Goal: Obtain resource: Obtain resource

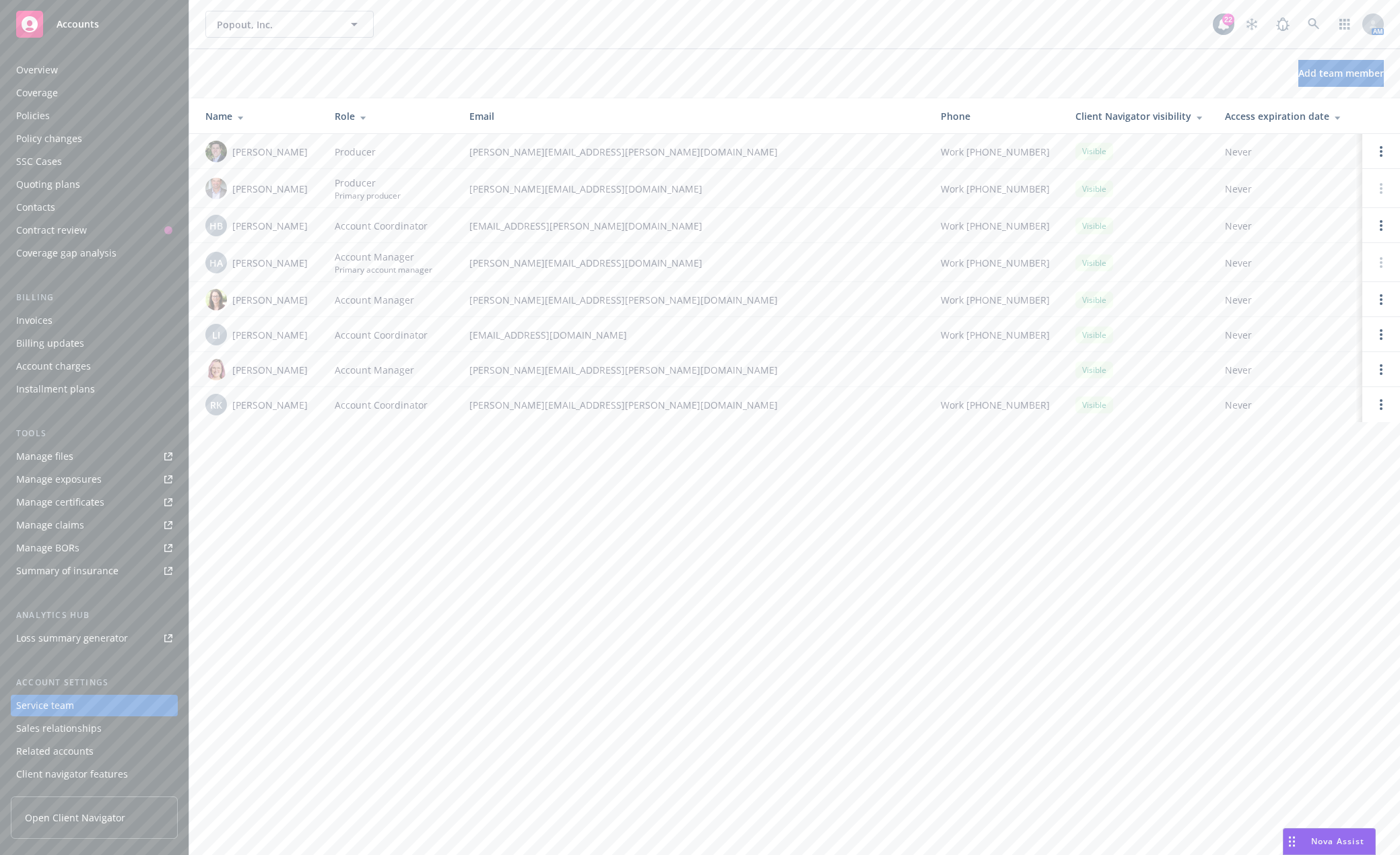
scroll to position [22, 0]
click at [62, 161] on div "Quoting plans" at bounding box center [49, 162] width 64 height 21
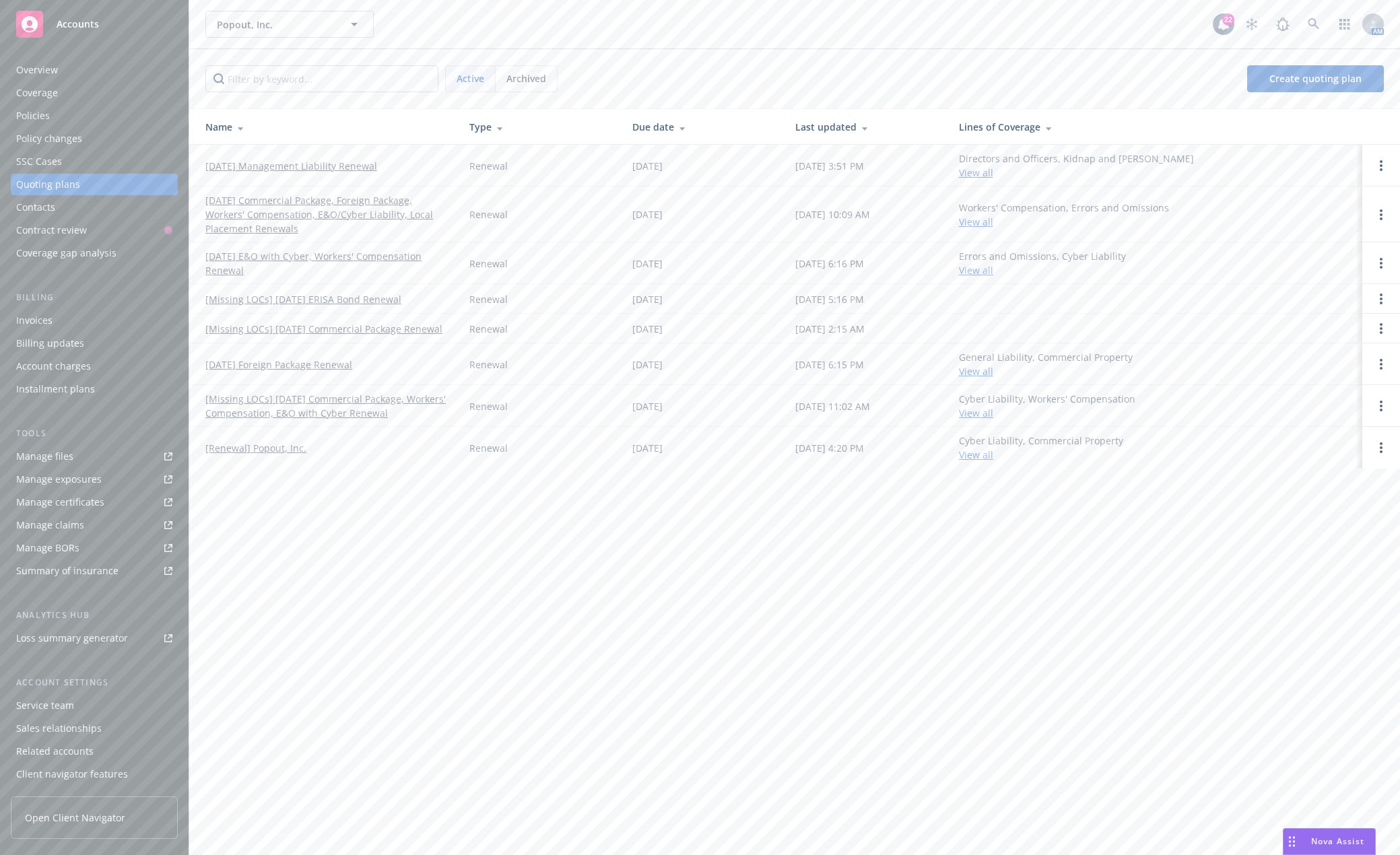
click at [330, 216] on link "[DATE] Commercial Package, Foreign Package, Workers' Compensation, E&O/Cyber Li…" at bounding box center [327, 214] width 243 height 42
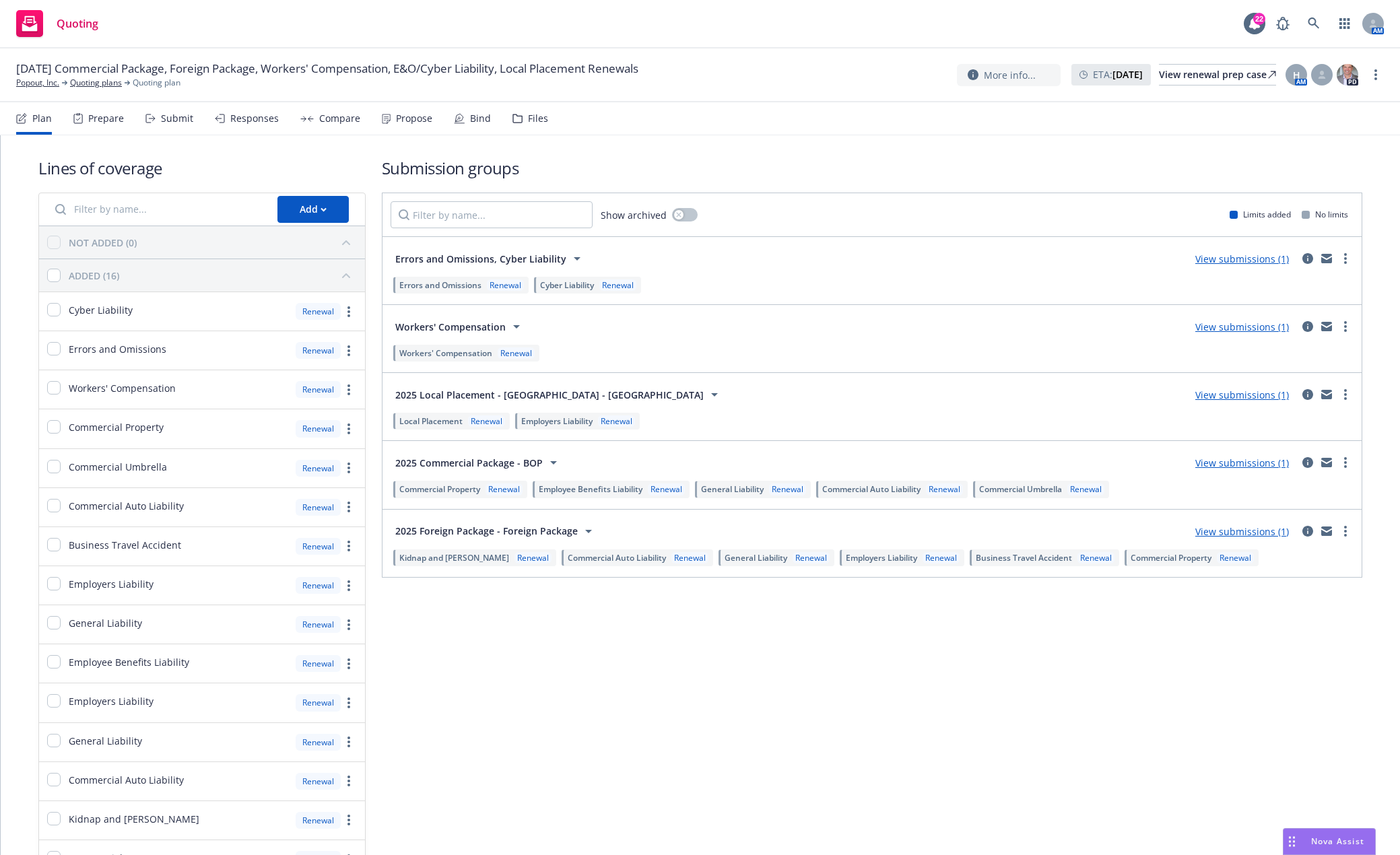
click at [710, 717] on div "Submission groups Show archived Limits added No limits Errors and Omissions, Cy…" at bounding box center [872, 538] width 981 height 762
click at [34, 83] on link "Popout, Inc." at bounding box center [38, 82] width 43 height 12
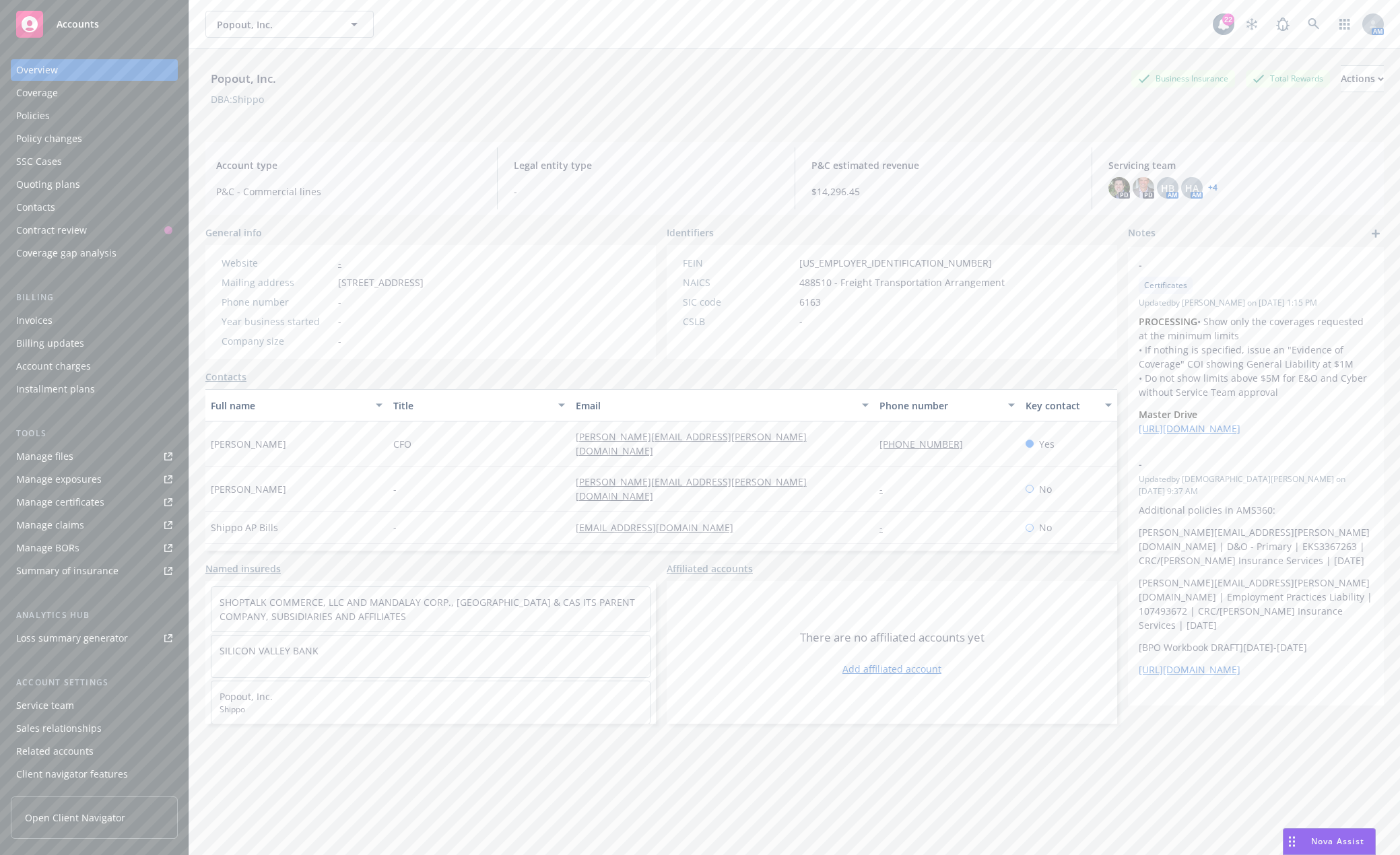
click at [53, 456] on div "Manage files" at bounding box center [45, 456] width 57 height 21
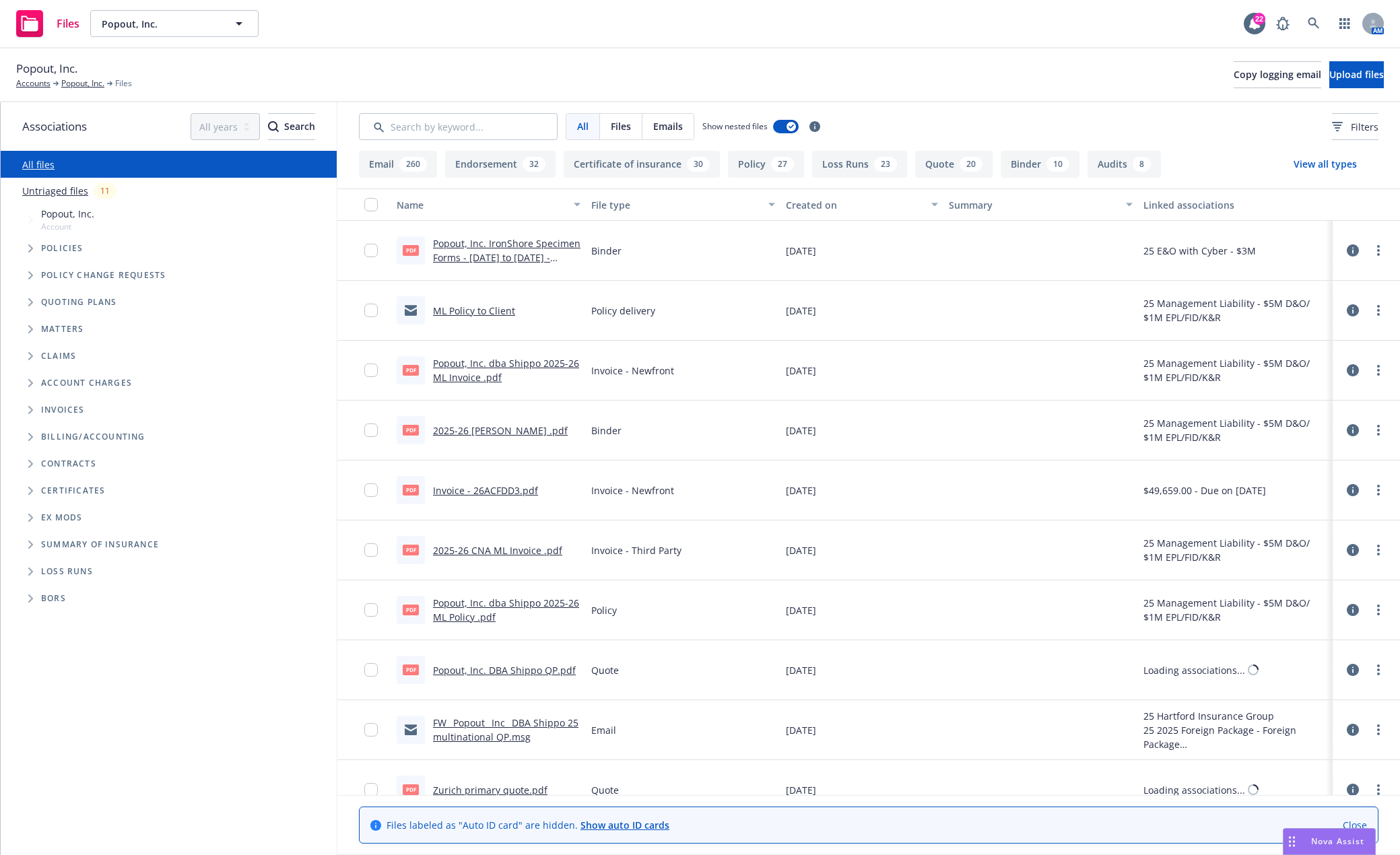
click at [36, 247] on span "Tree Example" at bounding box center [29, 247] width 21 height 21
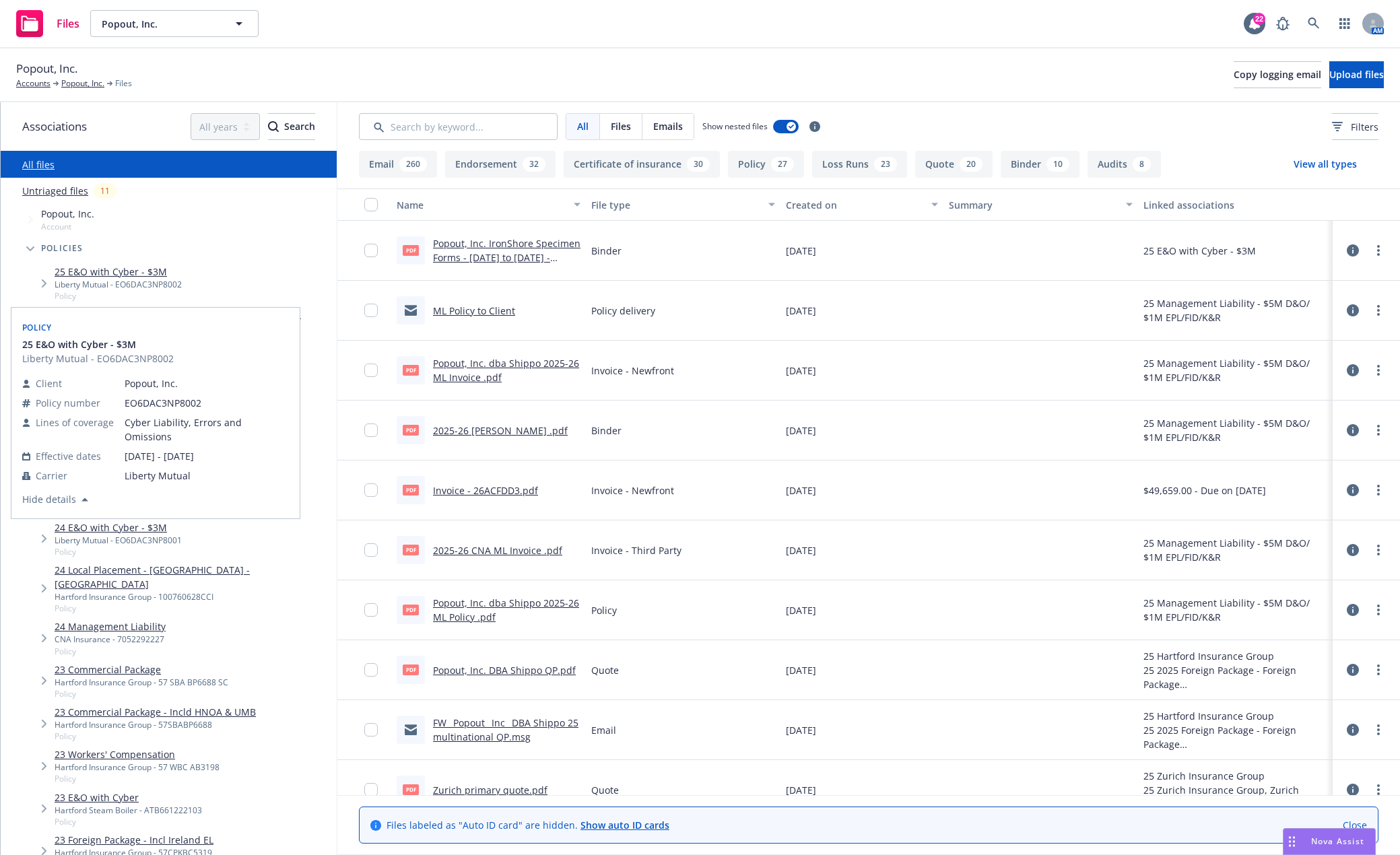
click at [144, 273] on link "25 E&O with Cyber - $3M" at bounding box center [118, 271] width 127 height 14
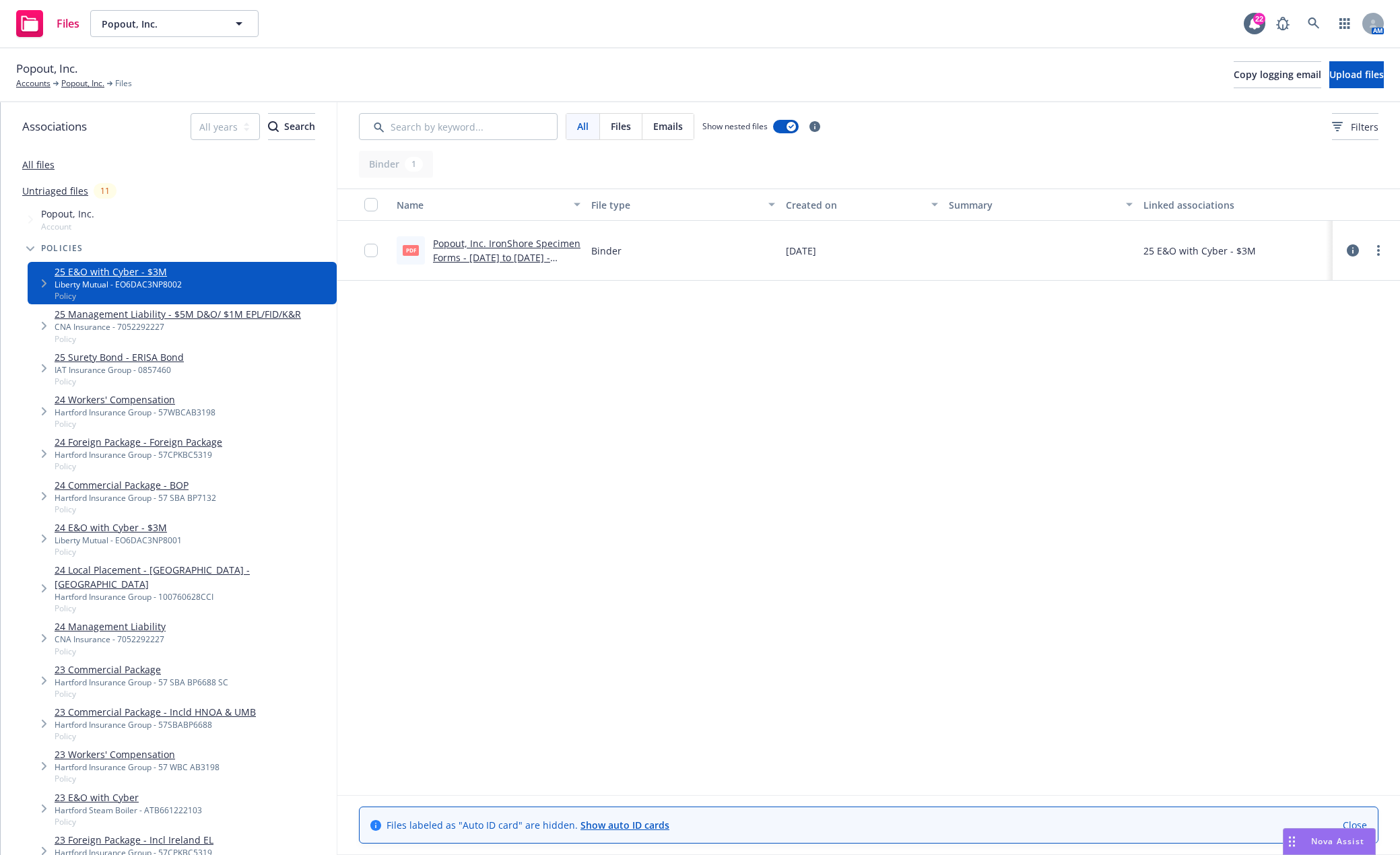
click at [546, 257] on link "Popout, Inc. IronShore Specimen Forms - 08-15-2025 to 08-15-2026 - Aug.14.2025 …" at bounding box center [507, 257] width 147 height 41
click at [133, 524] on link "24 E&O with Cyber - $3M" at bounding box center [118, 527] width 127 height 14
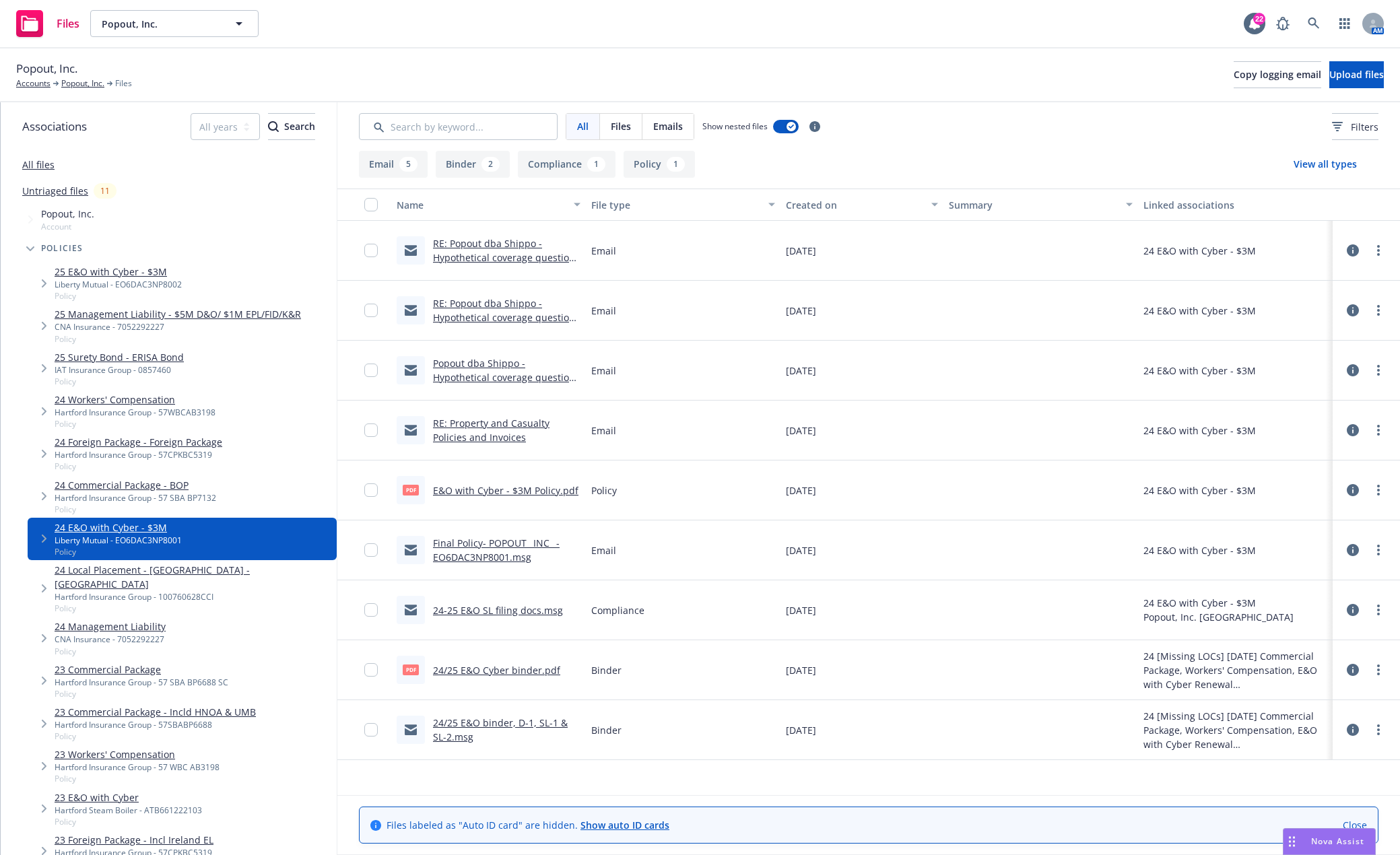
click at [532, 485] on link "E&O with Cyber - $3M Policy.pdf" at bounding box center [506, 490] width 145 height 13
drag, startPoint x: 155, startPoint y: 408, endPoint x: 156, endPoint y: 398, distance: 10.0
click at [155, 407] on div "Hartford Insurance Group - 57WBCAB3198" at bounding box center [134, 412] width 161 height 11
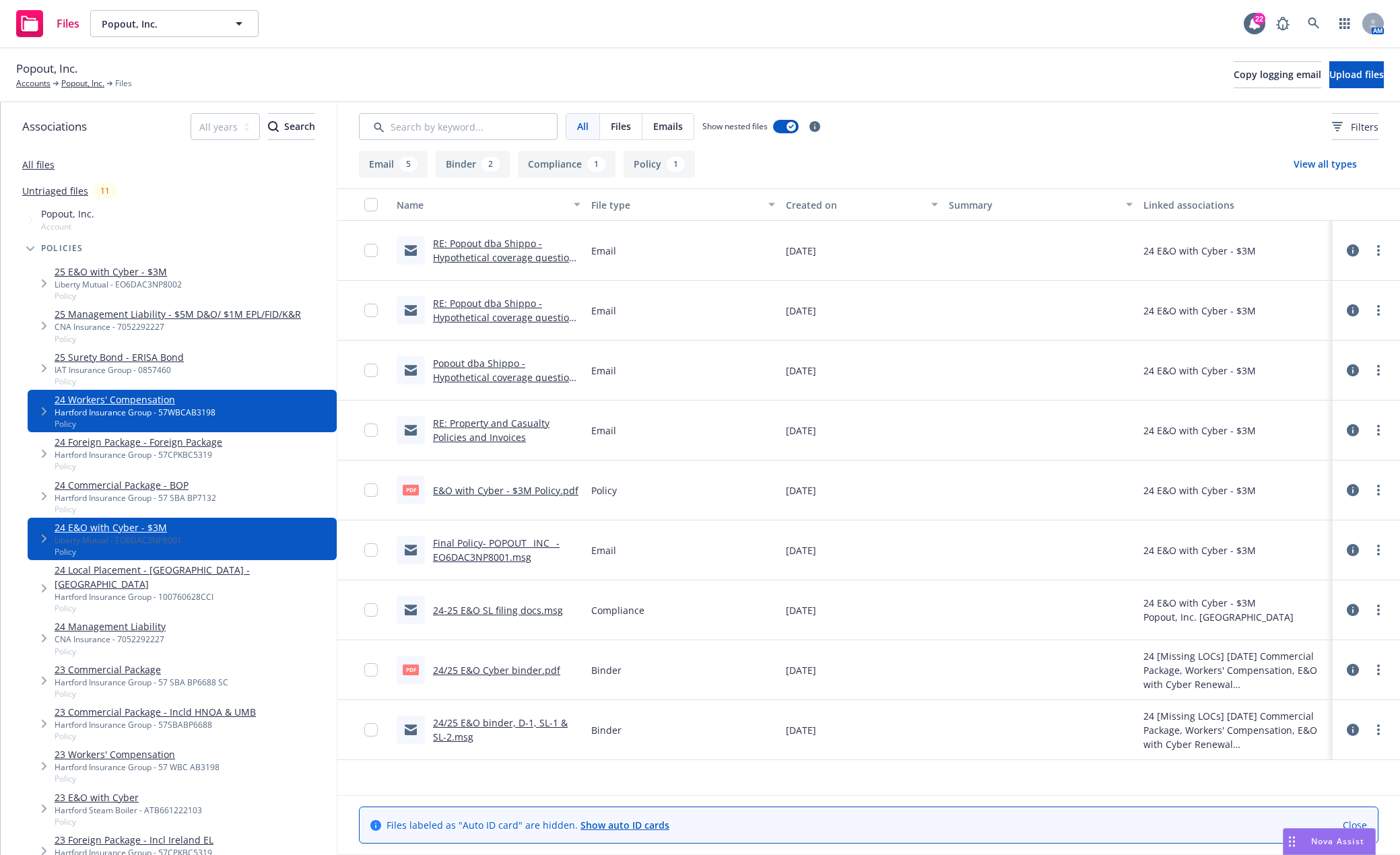
click at [156, 398] on link "24 Workers' Compensation" at bounding box center [134, 399] width 161 height 14
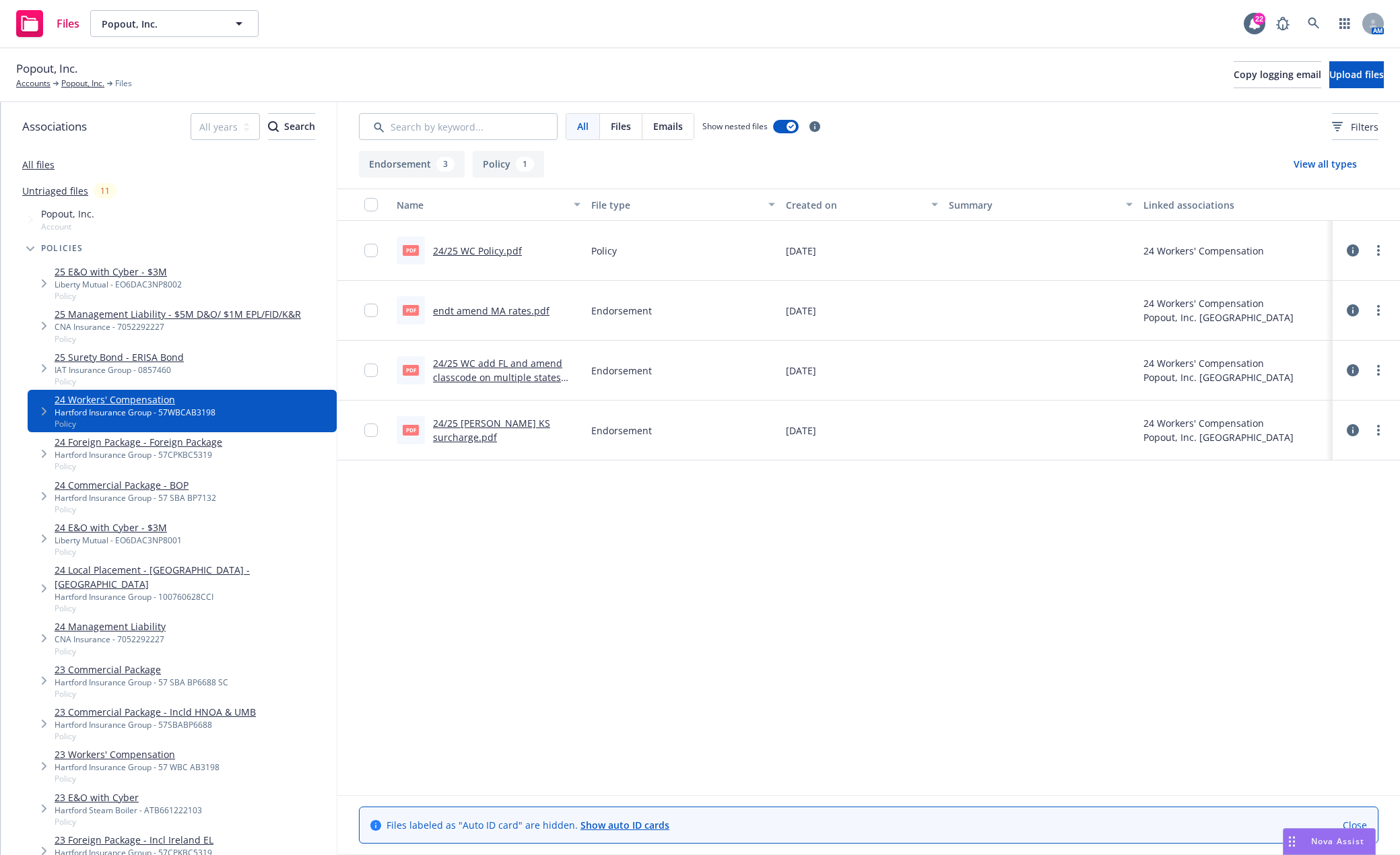
click at [471, 252] on link "24/25 WC Policy.pdf" at bounding box center [477, 251] width 89 height 13
click at [648, 604] on div "Name File type Created on Summary Linked associations pdf 24/25 WC Policy.pdf P…" at bounding box center [868, 492] width 1062 height 607
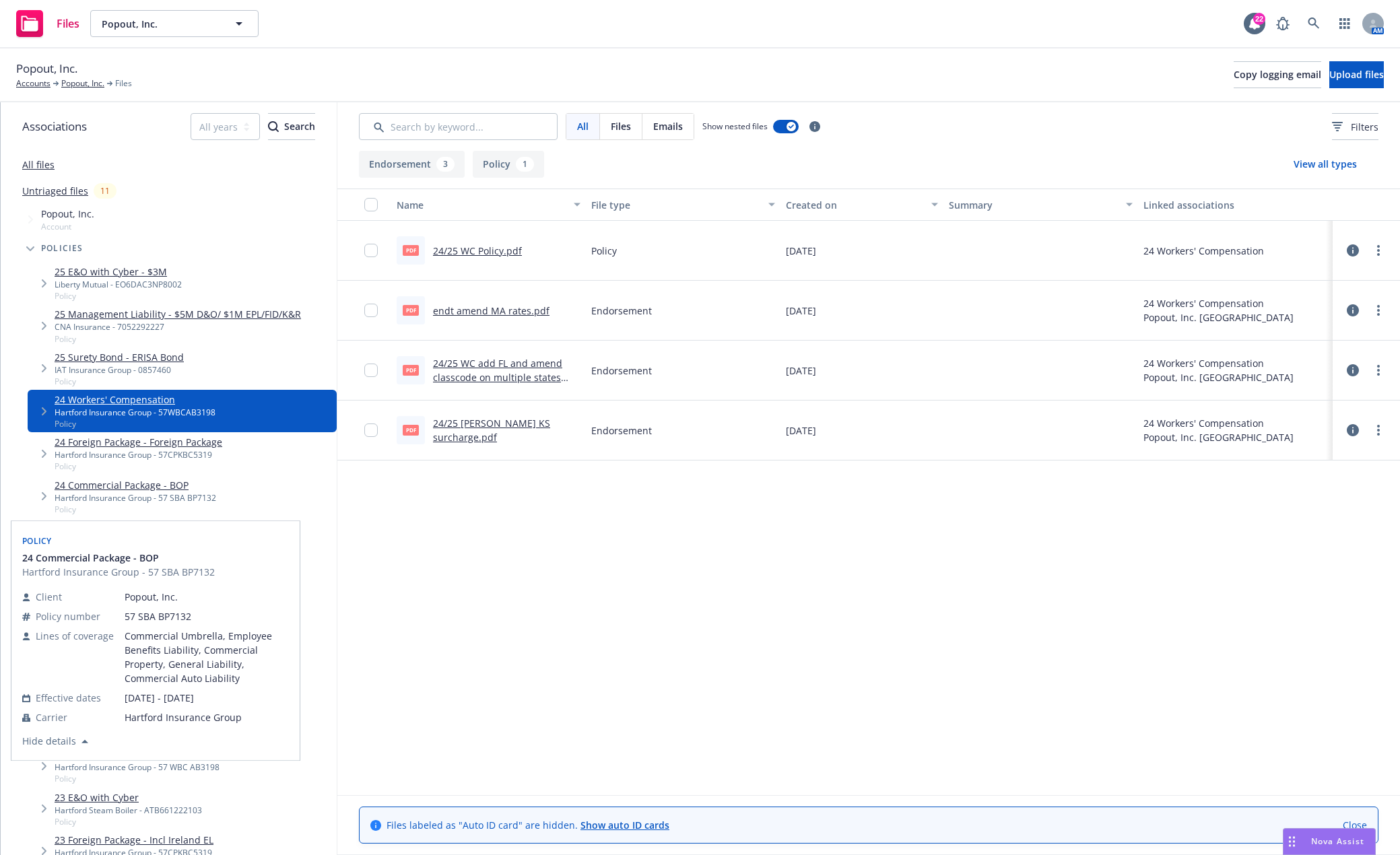
click at [171, 497] on div "Policy 23 Commercial Package - Incld HNOA & UMB Hartford Insurance Group - 57SB…" at bounding box center [155, 596] width 288 height 197
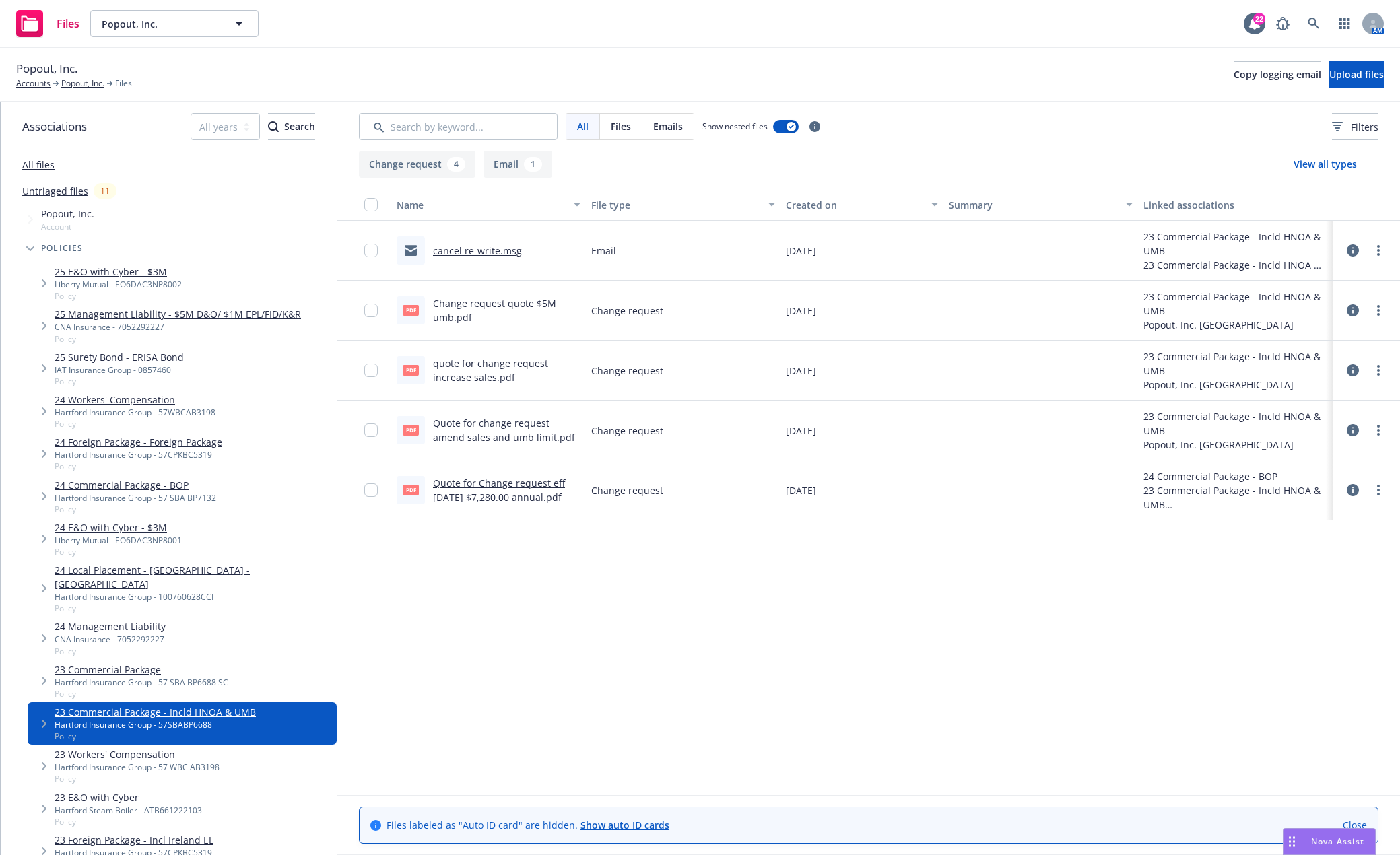
click at [165, 487] on link "24 Commercial Package - BOP" at bounding box center [135, 484] width 162 height 14
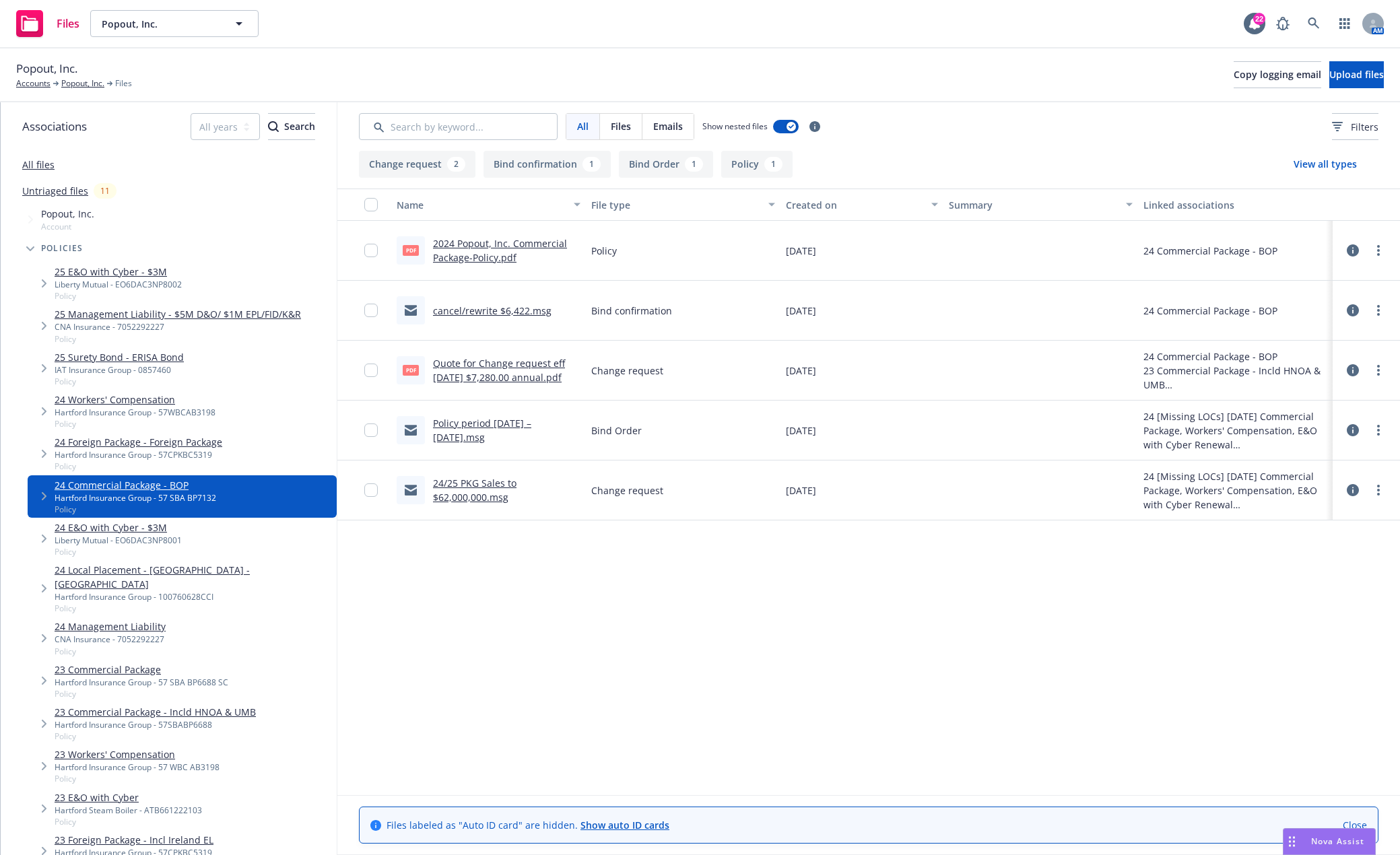
click at [508, 262] on link "2024 Popout, Inc. Commercial Package-Policy.pdf" at bounding box center [500, 250] width 134 height 27
click at [547, 379] on link "Quote for Change request eff 8/15/24 $7,280.00 annual.pdf" at bounding box center [499, 370] width 132 height 27
click at [156, 443] on link "24 Foreign Package - Foreign Package" at bounding box center [138, 441] width 167 height 14
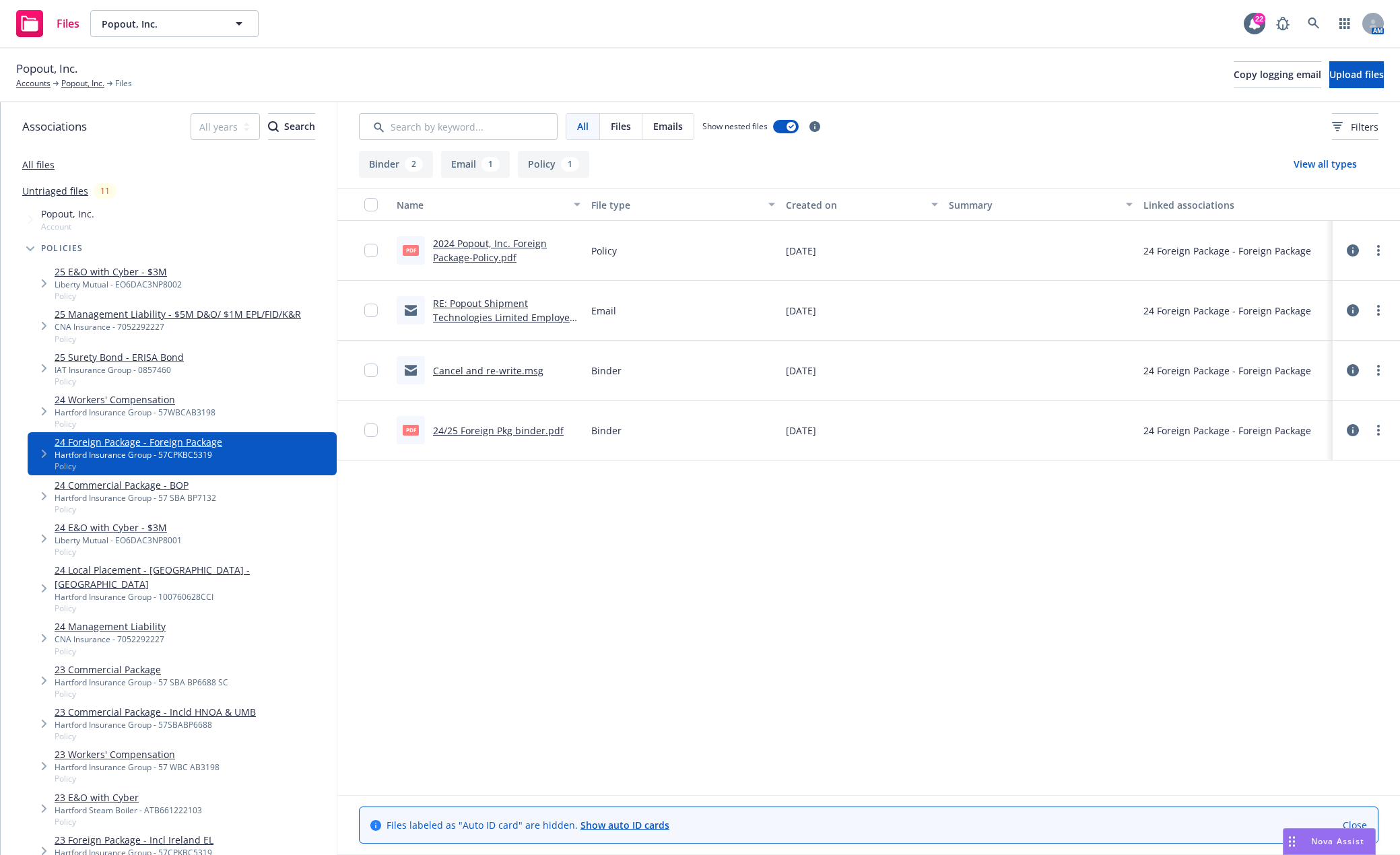
click at [488, 247] on link "2024 Popout, Inc. Foreign Package-Policy.pdf" at bounding box center [490, 250] width 114 height 27
click at [147, 570] on link "24 Local Placement - Ireland - EL" at bounding box center [192, 576] width 277 height 28
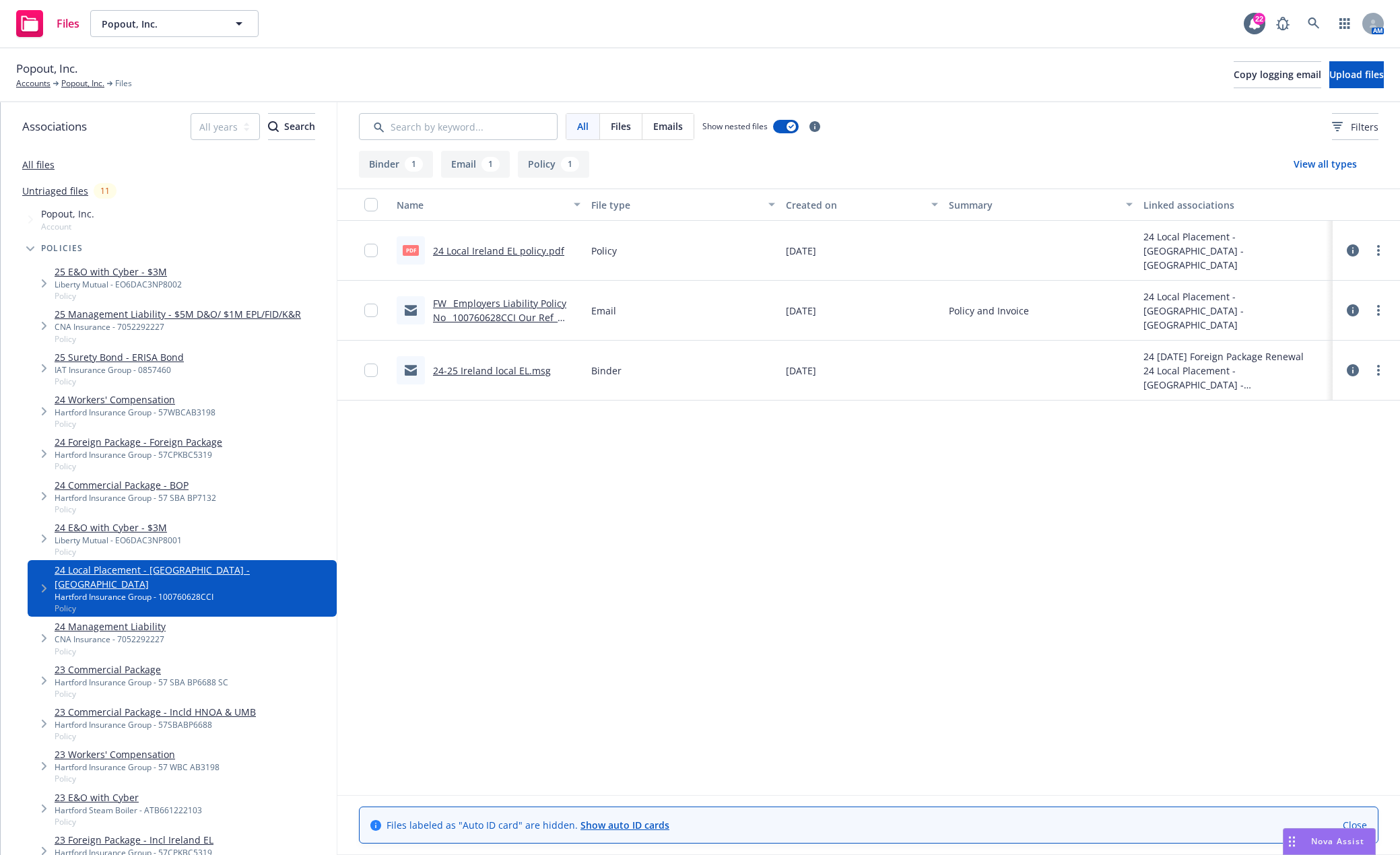
click at [524, 373] on link "24-25 Ireland local EL.msg" at bounding box center [492, 370] width 118 height 13
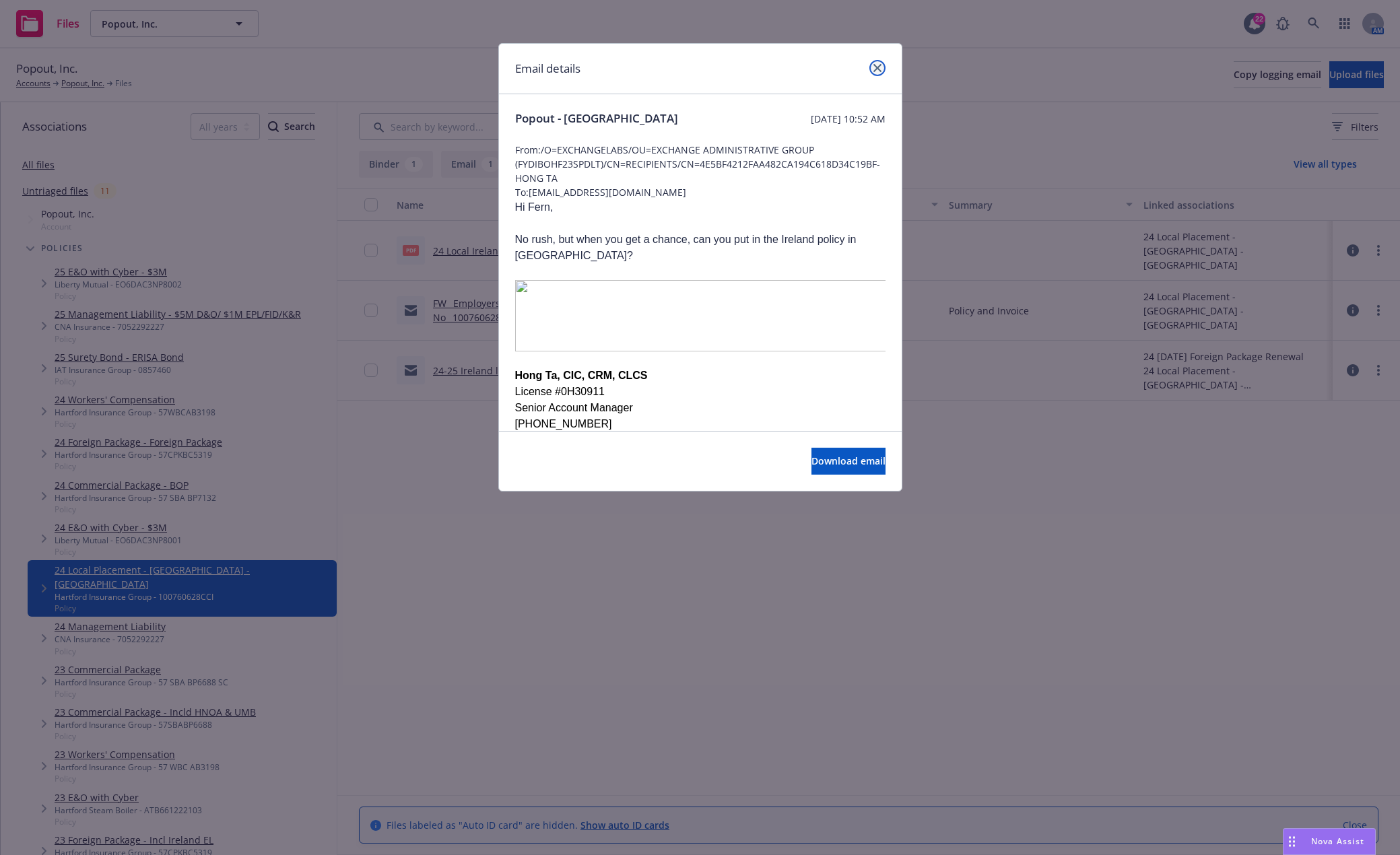
click at [874, 71] on icon "close" at bounding box center [877, 68] width 8 height 8
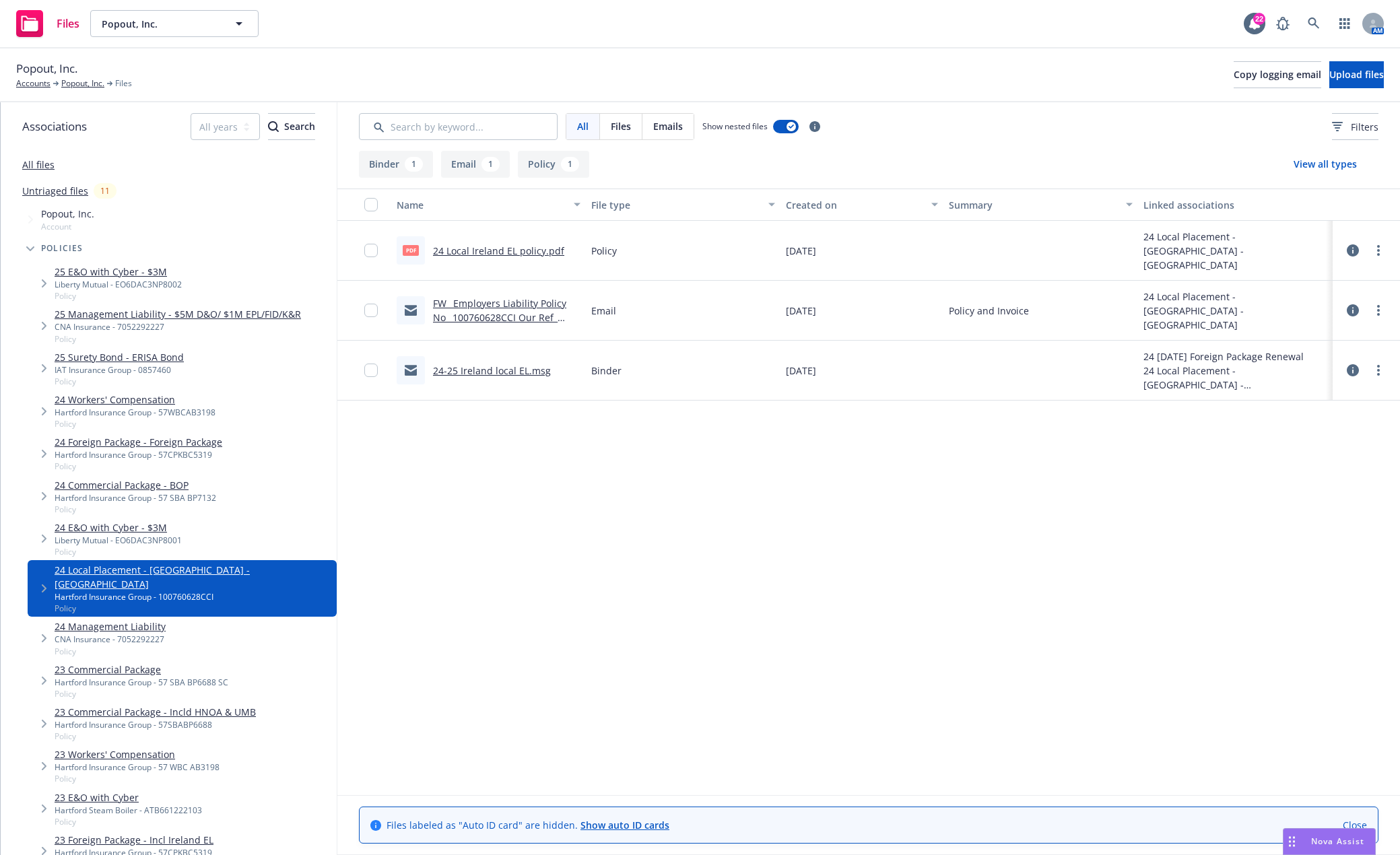
click at [509, 300] on link "FW_ Employers Liability Policy No_ 100760628CCI Our Ref_ POPO01EL01.msg" at bounding box center [499, 317] width 133 height 41
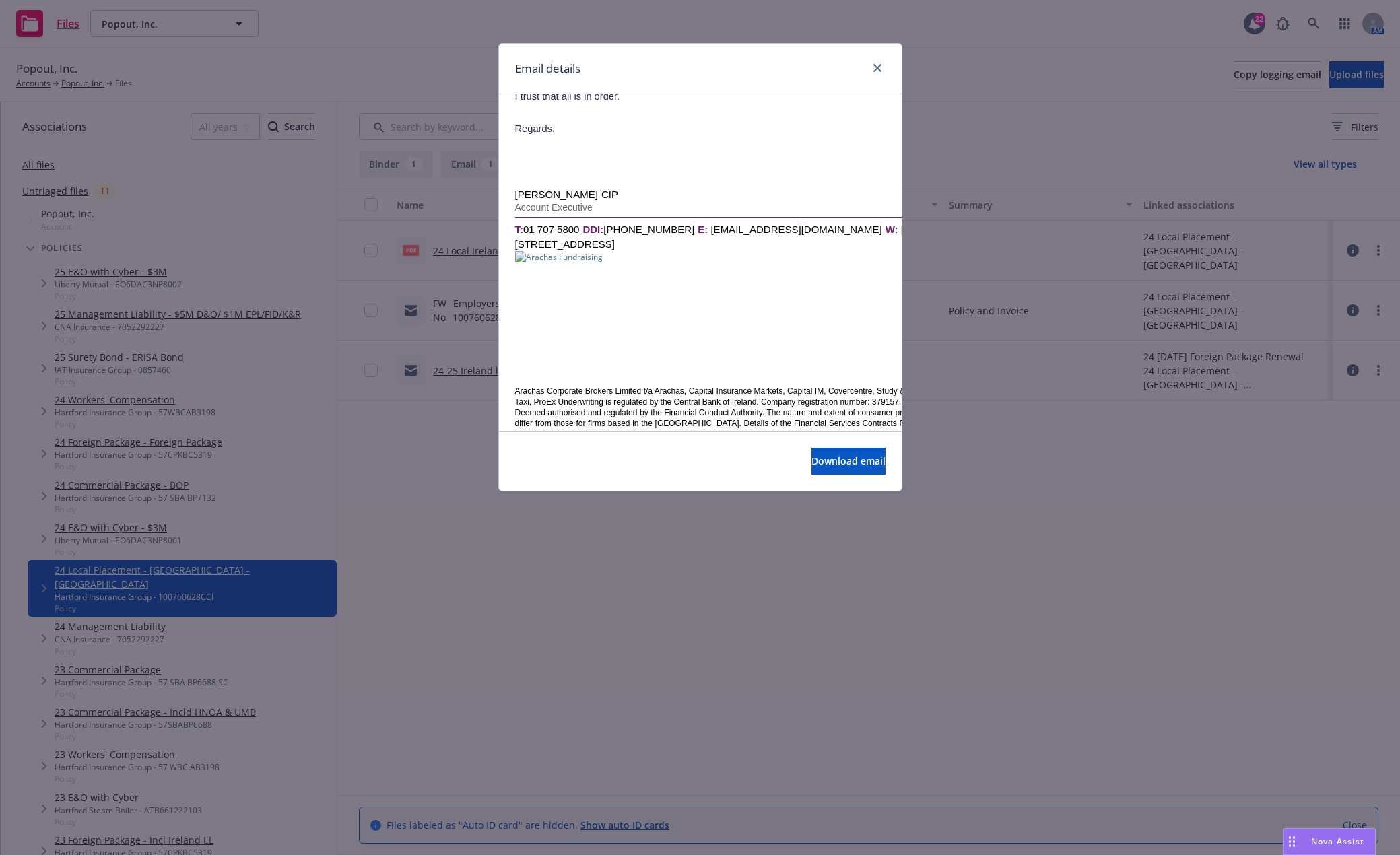
scroll to position [269, 0]
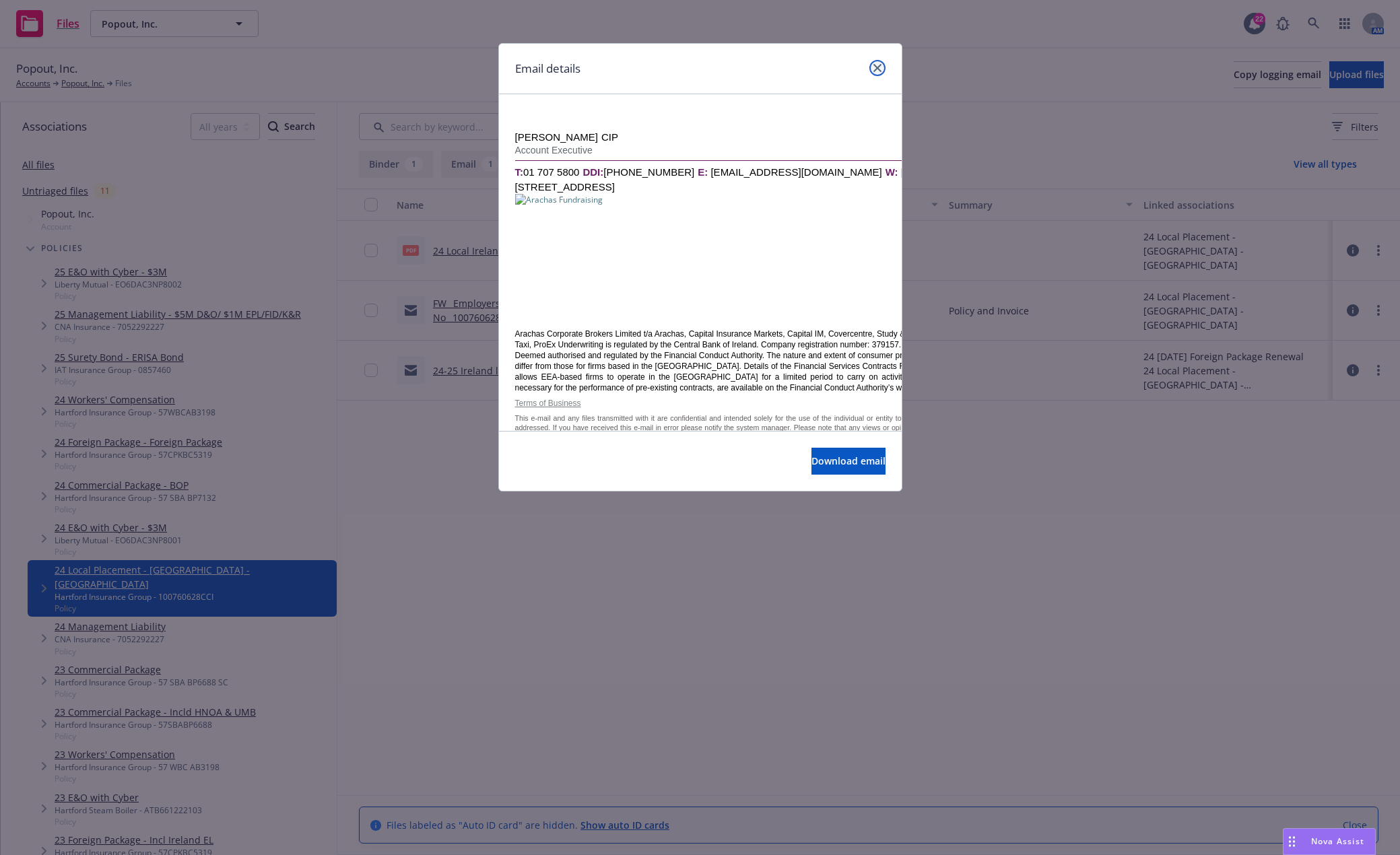
click at [878, 65] on icon "close" at bounding box center [877, 68] width 8 height 8
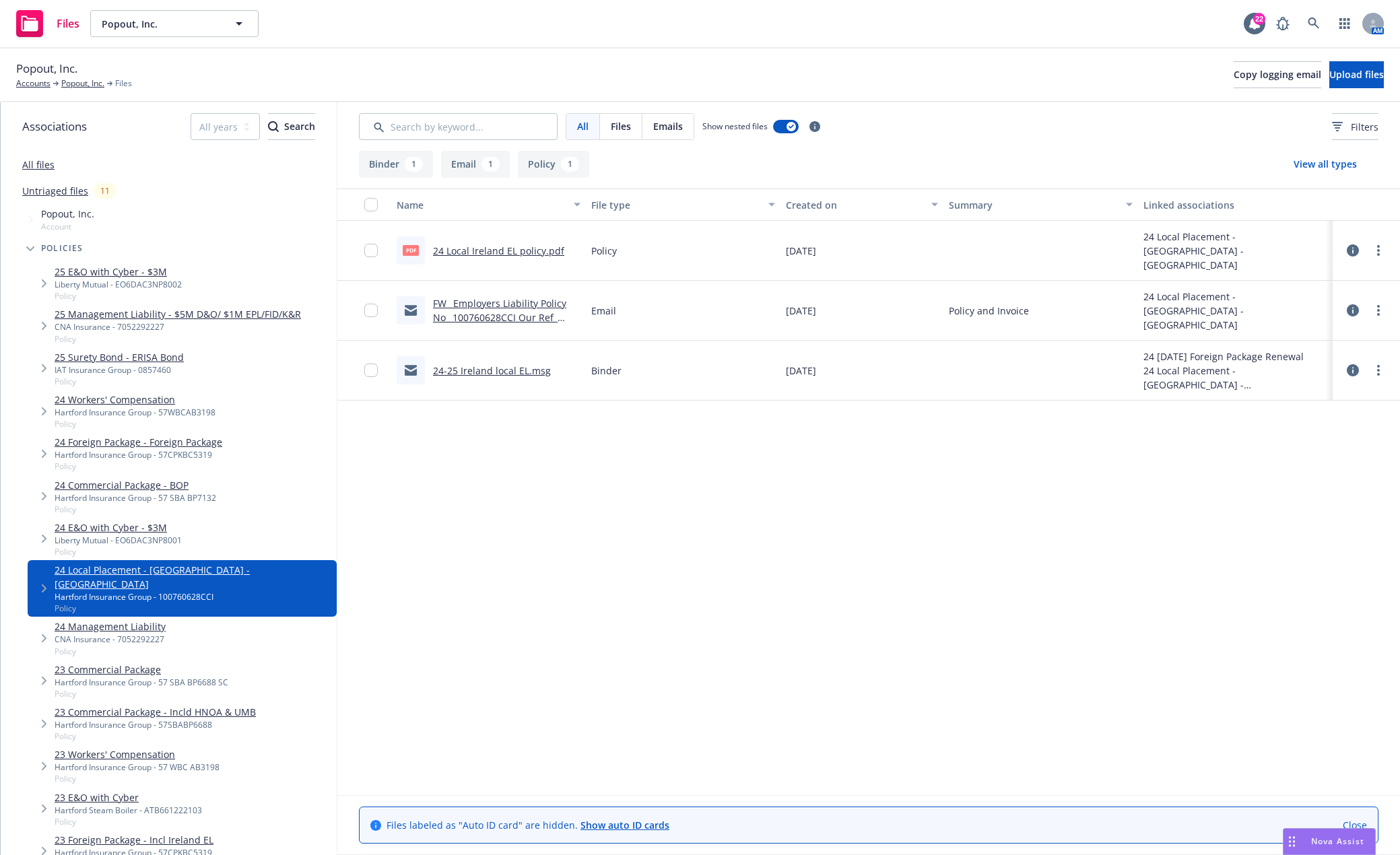
click at [470, 250] on link "24 Local Ireland EL policy.pdf" at bounding box center [499, 251] width 132 height 13
